Goal: Book appointment/travel/reservation

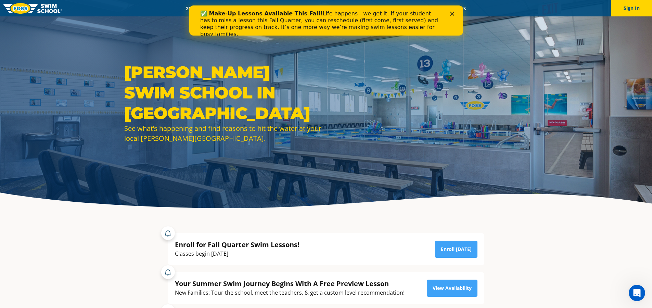
click at [451, 13] on icon "Close" at bounding box center [452, 14] width 4 height 4
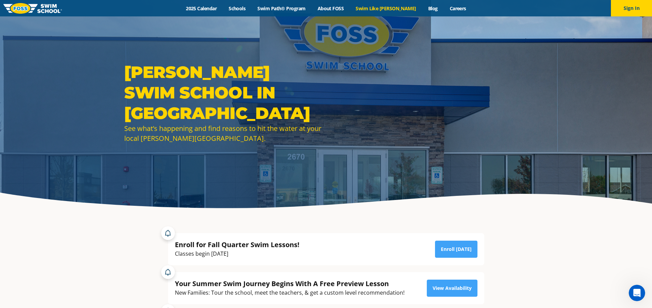
click at [393, 11] on link "Swim Like [PERSON_NAME]" at bounding box center [386, 8] width 73 height 7
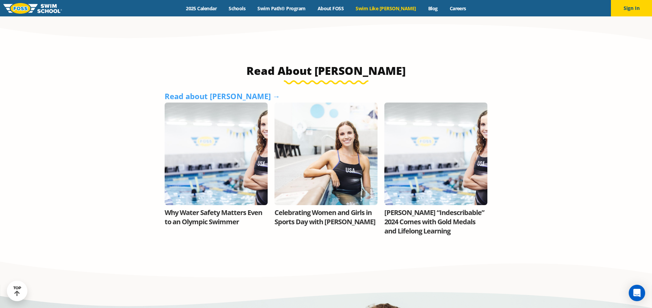
scroll to position [479, 0]
click at [302, 114] on div at bounding box center [325, 153] width 103 height 103
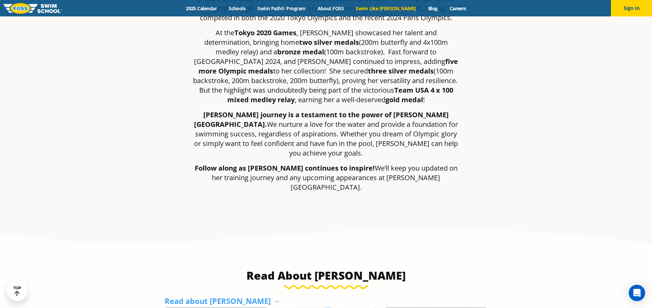
scroll to position [34, 0]
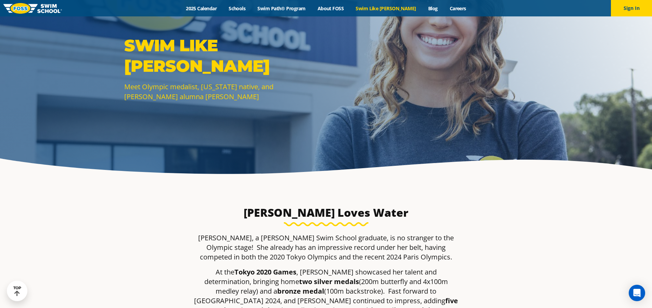
click at [19, 2] on link at bounding box center [32, 8] width 59 height 16
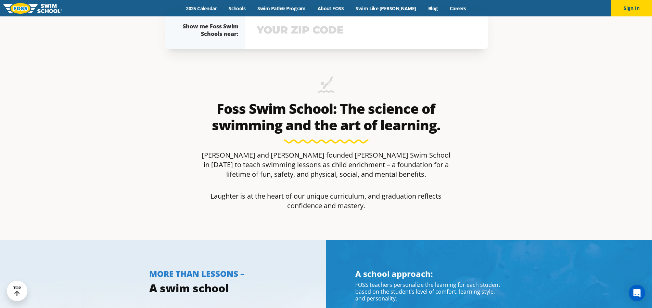
scroll to position [479, 0]
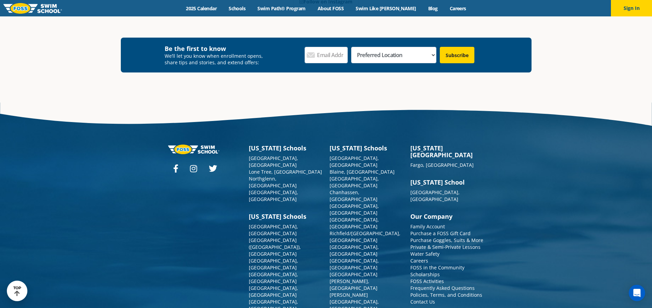
scroll to position [2496, 0]
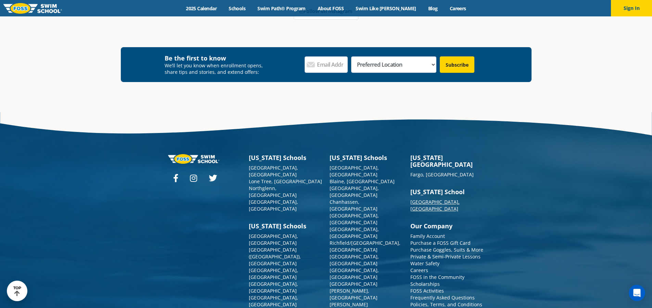
click at [425, 199] on link "[GEOGRAPHIC_DATA], [GEOGRAPHIC_DATA]" at bounding box center [434, 205] width 49 height 13
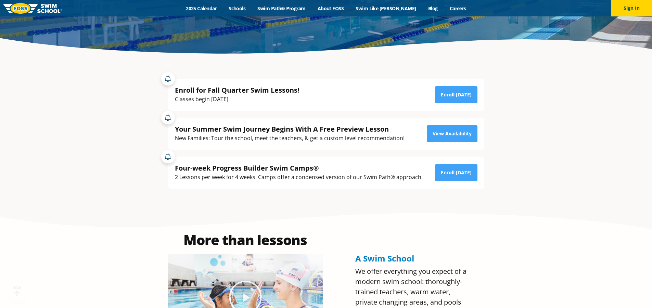
scroll to position [171, 0]
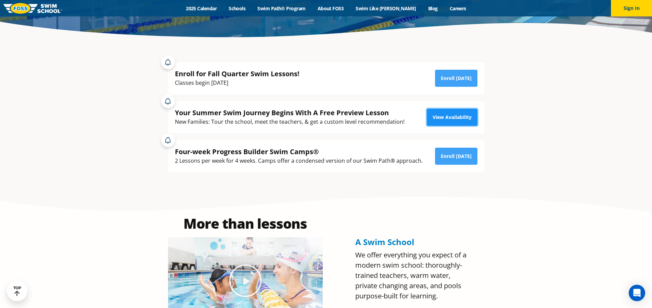
click at [457, 115] on link "View Availability" at bounding box center [452, 117] width 51 height 17
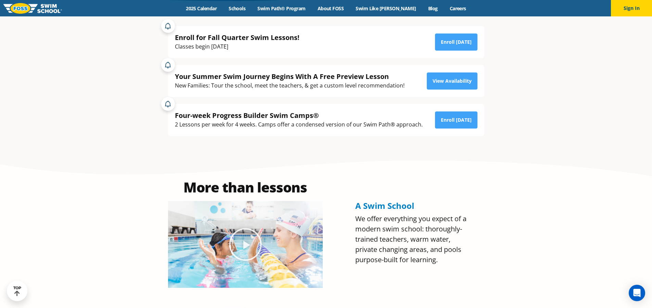
scroll to position [97, 0]
